Goal: Check status: Check status

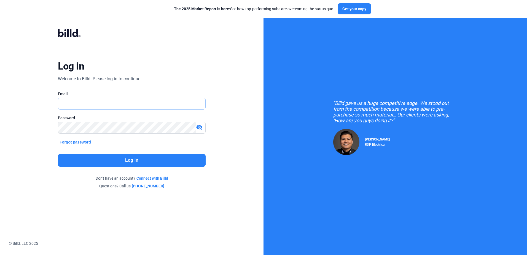
type input "[PERSON_NAME][EMAIL_ADDRESS][DOMAIN_NAME]"
click at [179, 163] on button "Log in" at bounding box center [131, 160] width 147 height 13
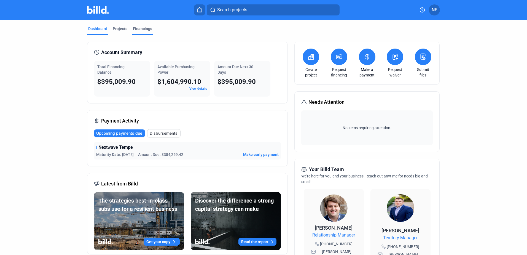
drag, startPoint x: 143, startPoint y: 22, endPoint x: 143, endPoint y: 27, distance: 5.0
click at [142, 22] on mat-tab-group "Dashboard Projects Financings Account Summary Total Financing Balance $395,009.…" at bounding box center [263, 210] width 353 height 381
click at [143, 27] on div "Financings" at bounding box center [142, 29] width 19 height 6
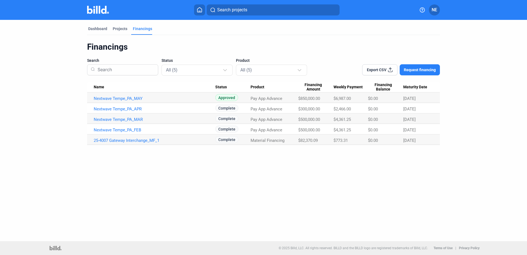
click at [229, 97] on span "Approved" at bounding box center [226, 97] width 23 height 7
click at [135, 98] on link "Nextwave Tempe_PA_MAY" at bounding box center [155, 98] width 122 height 5
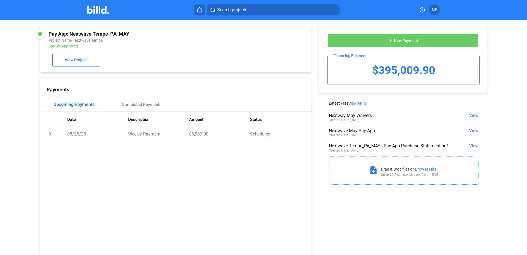
click at [469, 147] on span "View" at bounding box center [473, 145] width 9 height 5
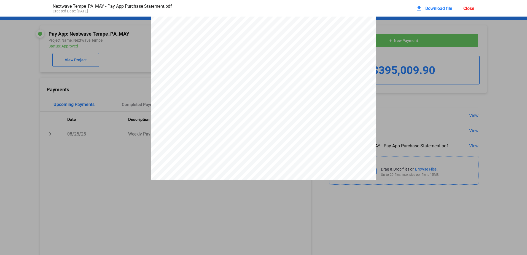
scroll to position [689, 0]
drag, startPoint x: 240, startPoint y: 192, endPoint x: 247, endPoint y: 214, distance: 22.8
click at [238, 192] on pdf-viewer "PAY APP PURCHASE STATEMENT This PAY APP PURCHASE STATEMENT is being executed an…" at bounding box center [263, 119] width 527 height 204
click at [464, 8] on div "Close" at bounding box center [468, 8] width 11 height 5
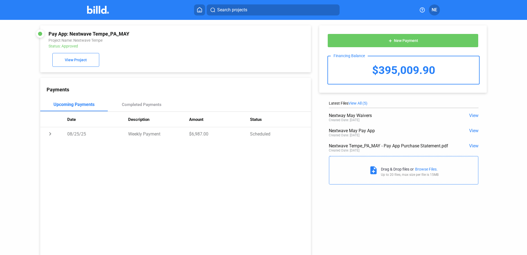
click at [474, 148] on span "View" at bounding box center [473, 145] width 9 height 5
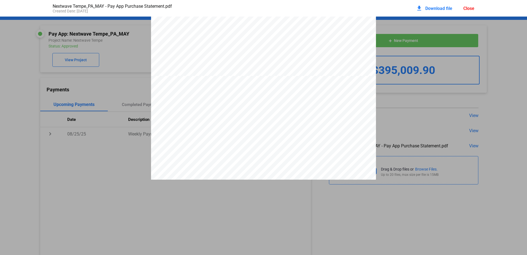
scroll to position [223, 0]
drag, startPoint x: 329, startPoint y: 33, endPoint x: 312, endPoint y: 34, distance: 17.4
click at [312, 34] on span "Purchase Date at the daily Contract Rate of 0.1096% or $931.60 per day." at bounding box center [303, 32] width 118 height 4
click at [470, 9] on div "Close" at bounding box center [468, 8] width 11 height 5
